Goal: Task Accomplishment & Management: Complete application form

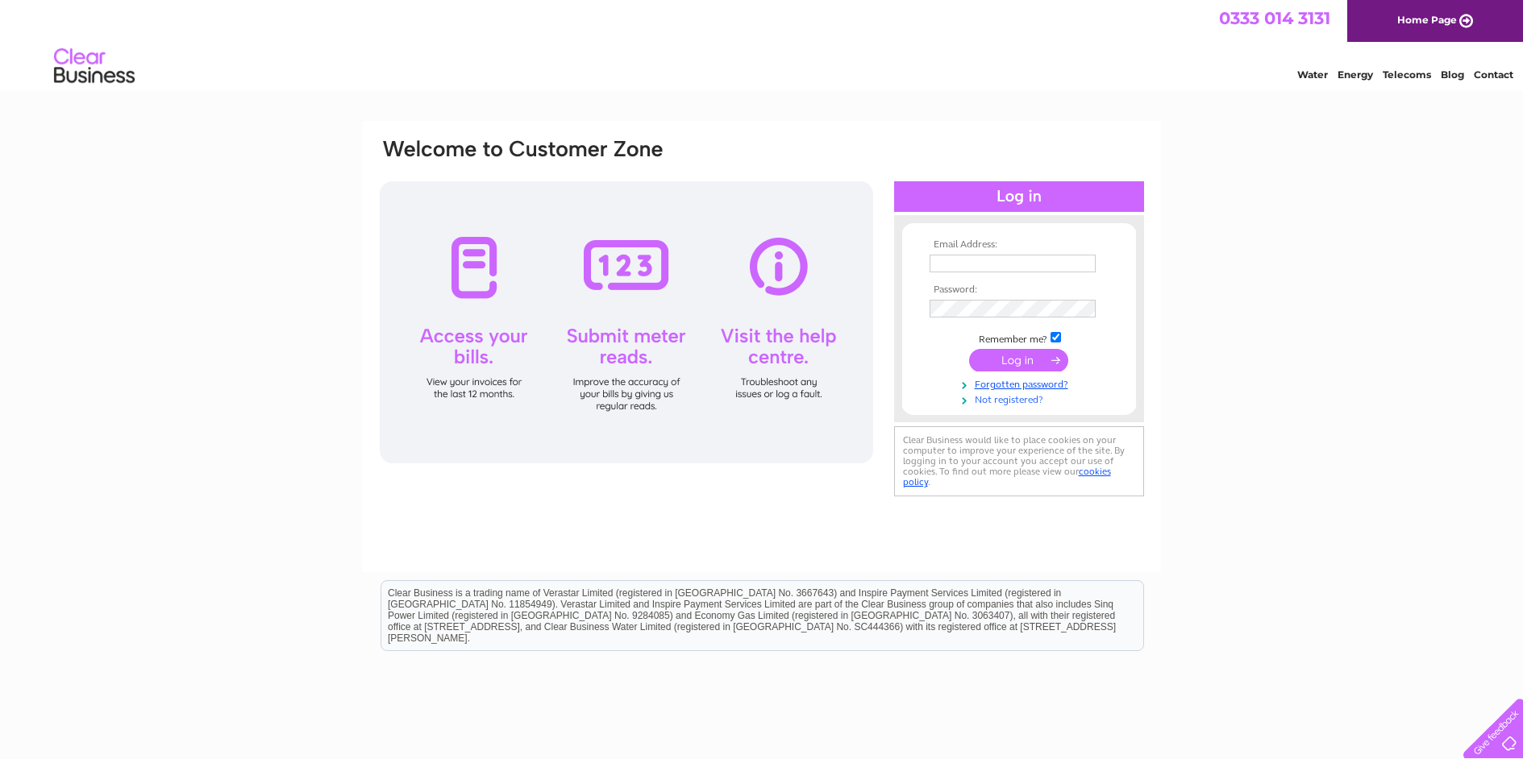
click at [1003, 397] on link "Not registered?" at bounding box center [1020, 398] width 183 height 15
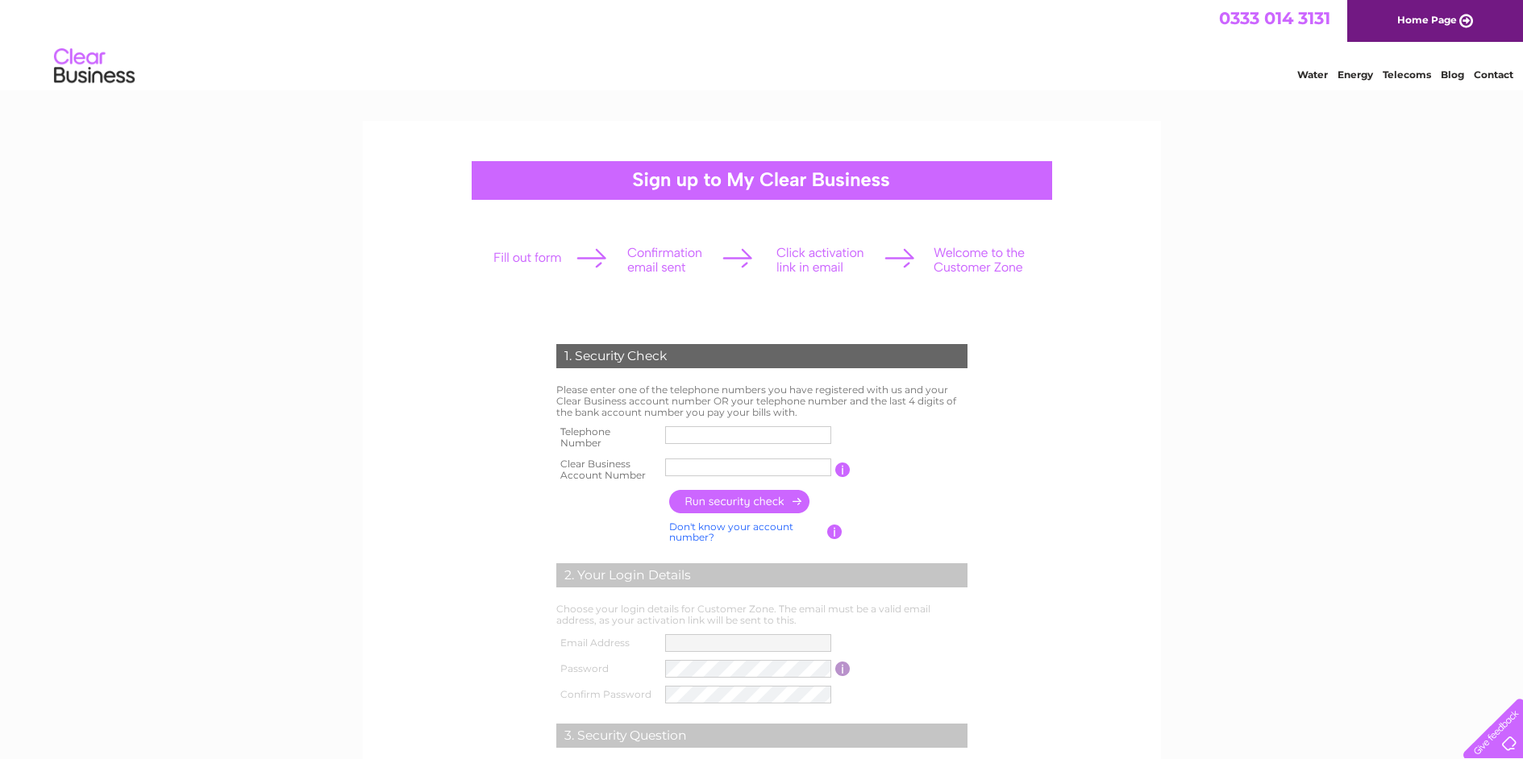
click at [798, 438] on input "text" at bounding box center [748, 435] width 166 height 18
type input "01942871900"
click at [742, 472] on input "text" at bounding box center [748, 468] width 166 height 18
type input "445260"
click at [726, 501] on input "button" at bounding box center [740, 501] width 142 height 23
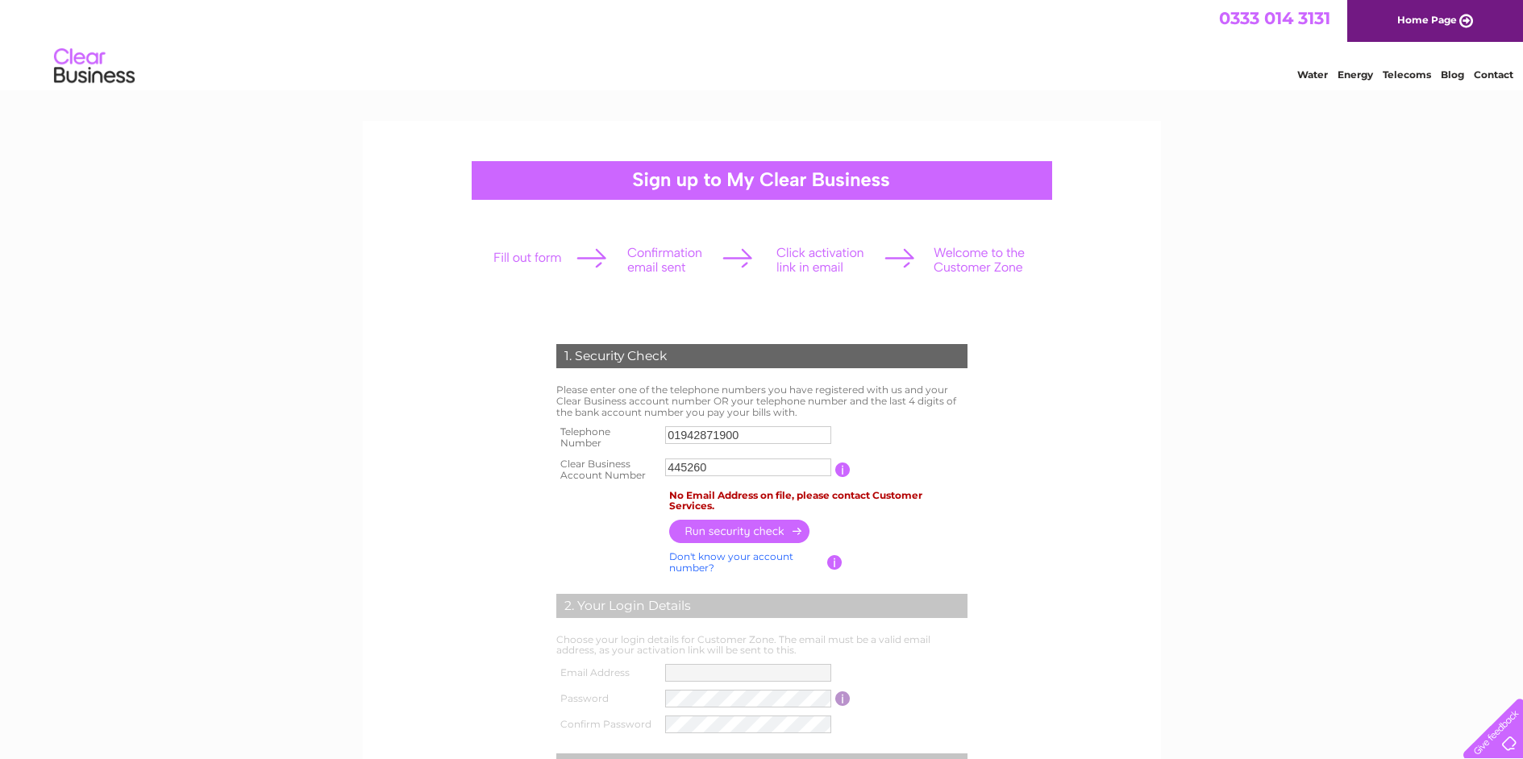
click at [1349, 76] on link "Energy" at bounding box center [1354, 75] width 35 height 12
